Goal: Information Seeking & Learning: Check status

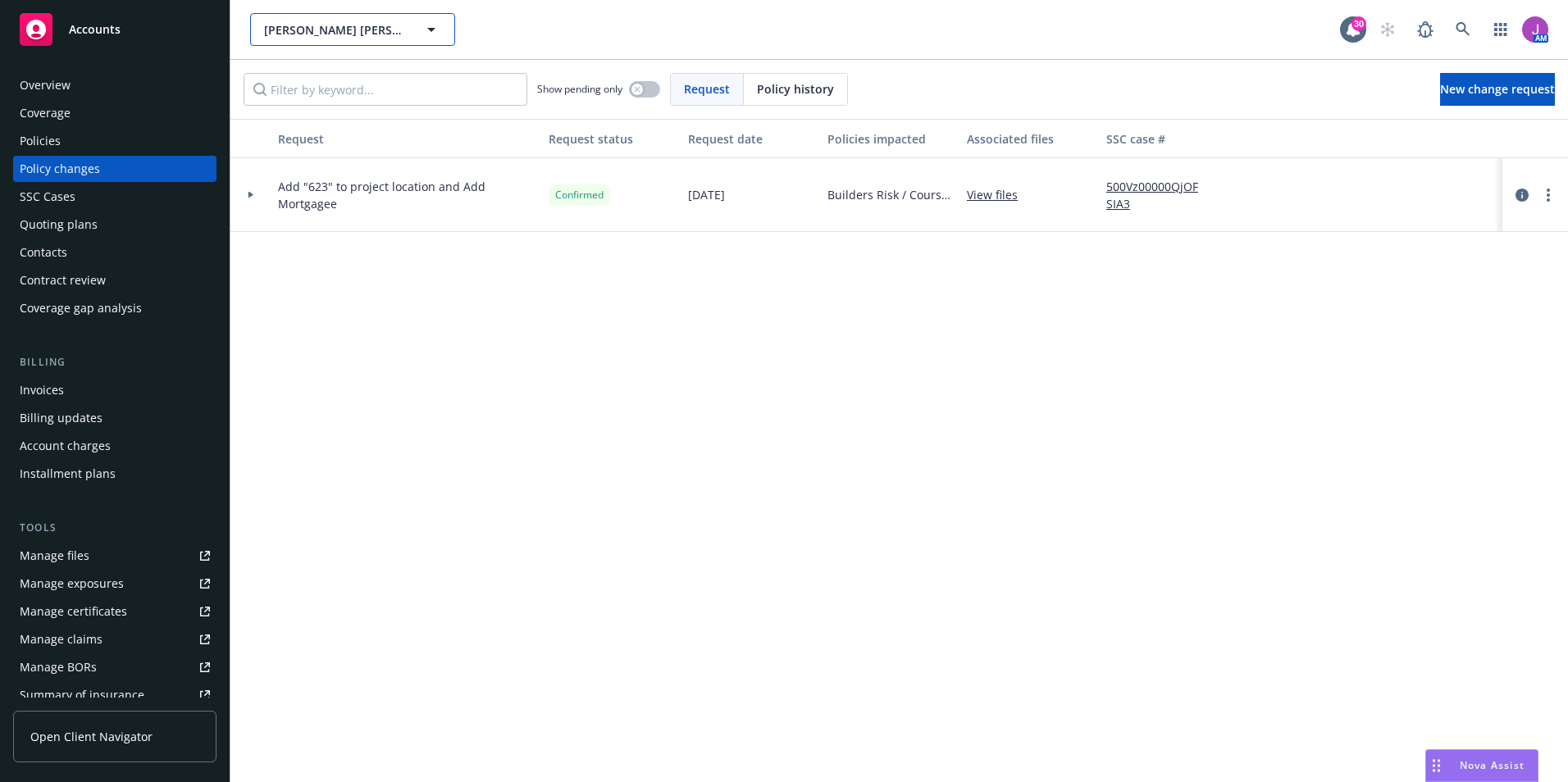
drag, startPoint x: 0, startPoint y: 0, endPoint x: 305, endPoint y: 37, distance: 307.2
click at [305, 37] on span "[PERSON_NAME] [PERSON_NAME], [PERSON_NAME] - Individuals [PERSON_NAME], [PERSON…" at bounding box center [335, 30] width 142 height 17
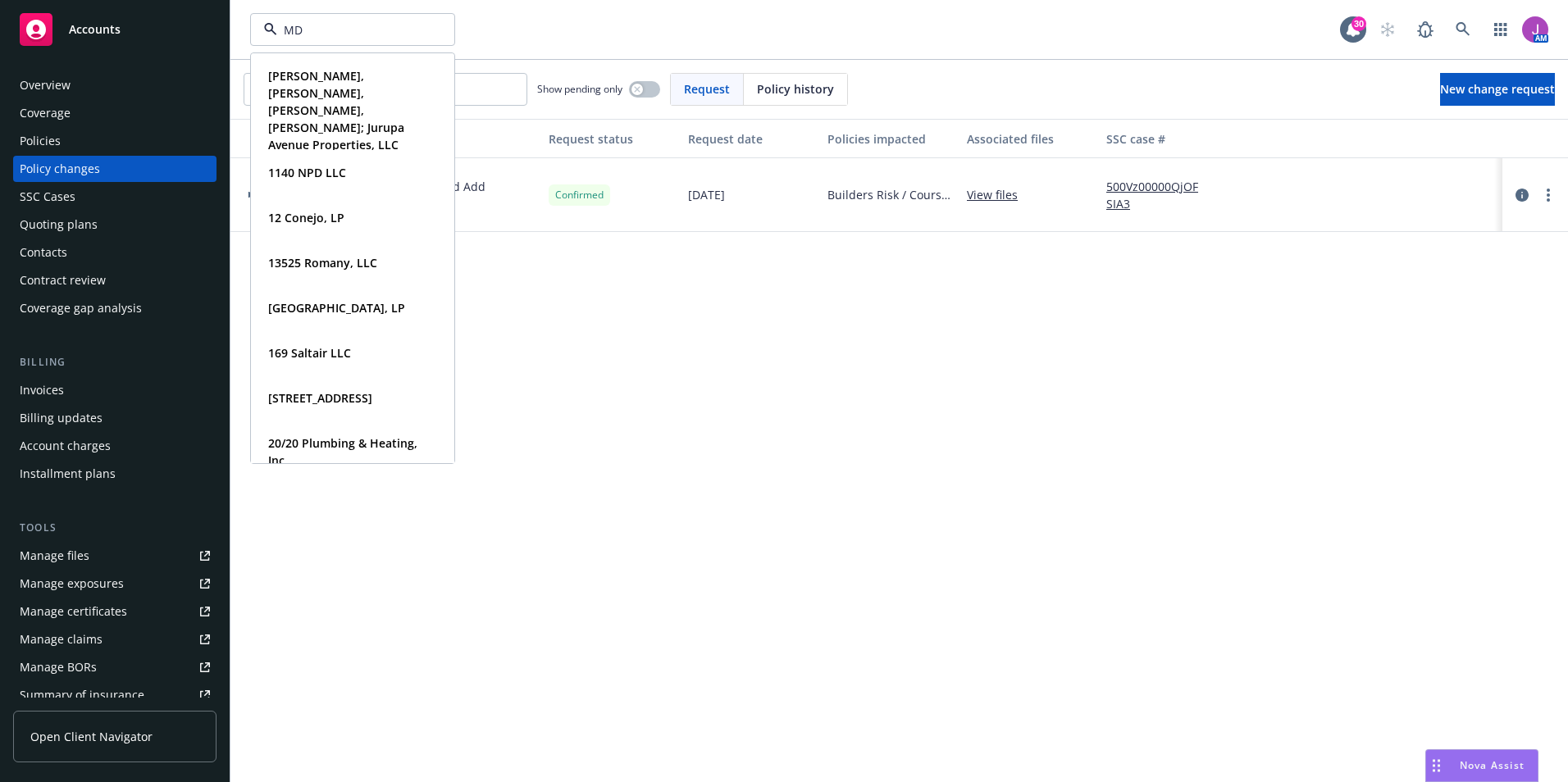
type input "MDB"
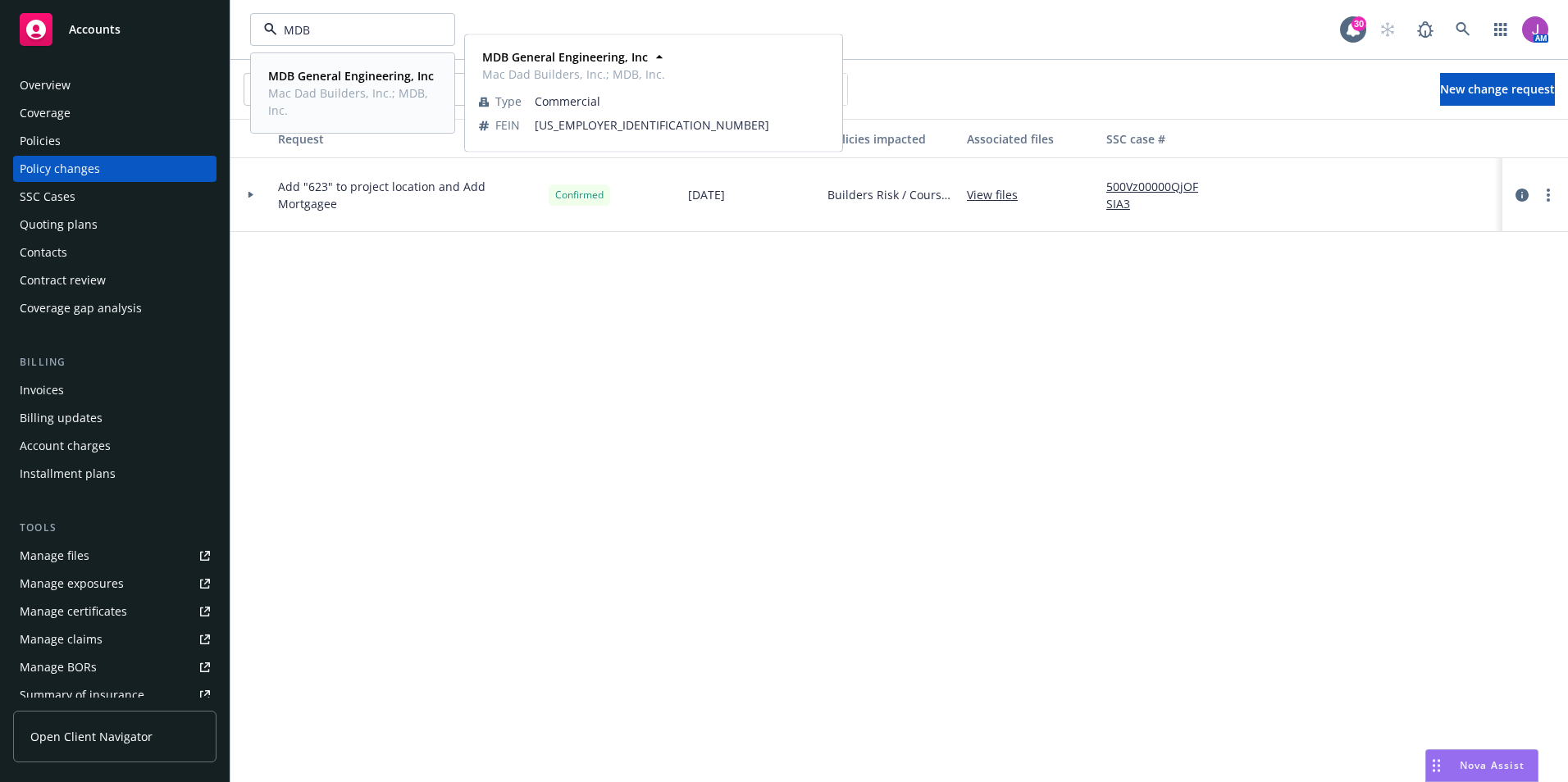
click at [308, 74] on strong "MDB General Engineering, Inc" at bounding box center [350, 75] width 166 height 15
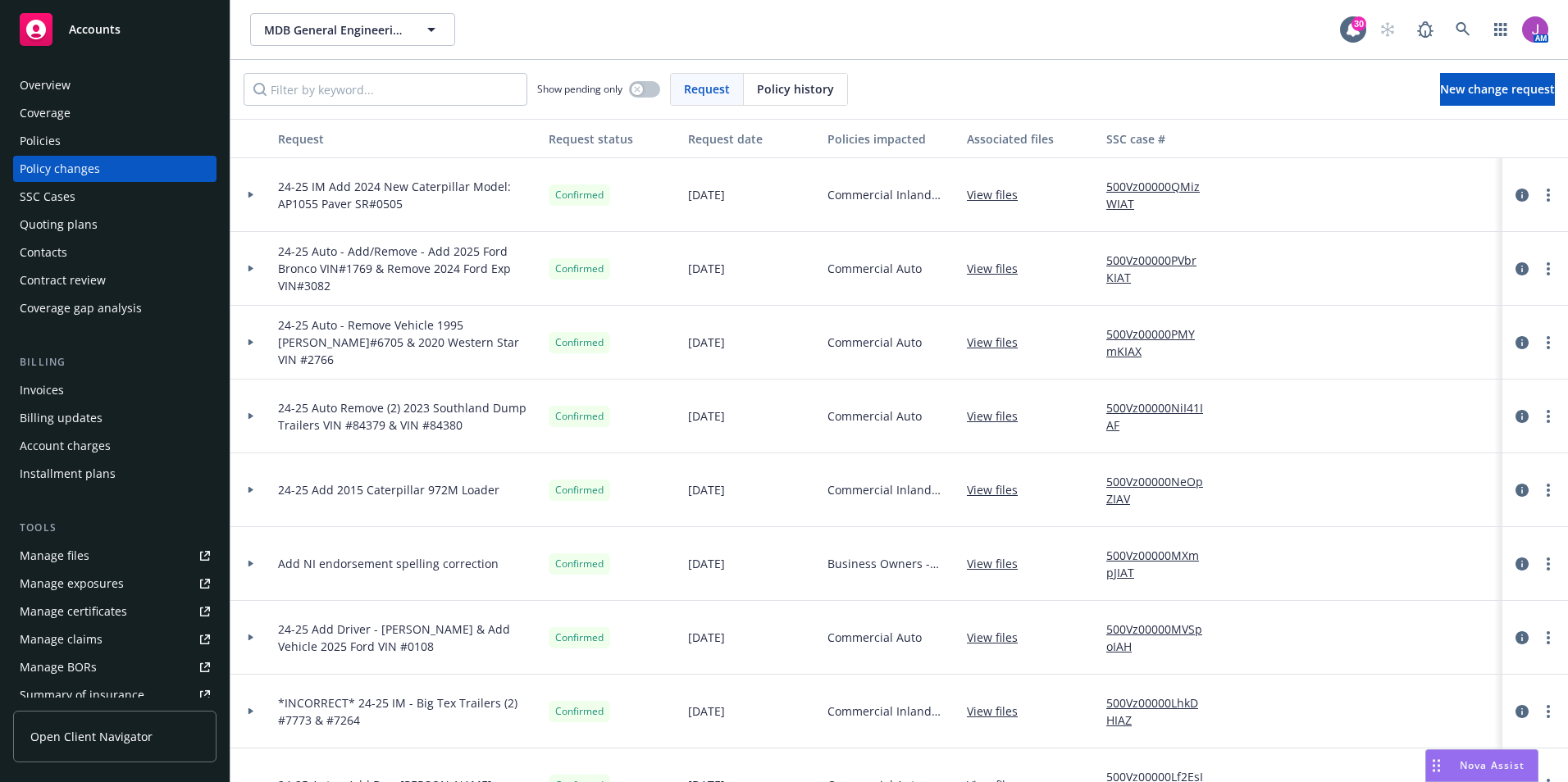
click at [56, 138] on div "Policies" at bounding box center [40, 140] width 41 height 26
